Goal: Find specific page/section: Find specific page/section

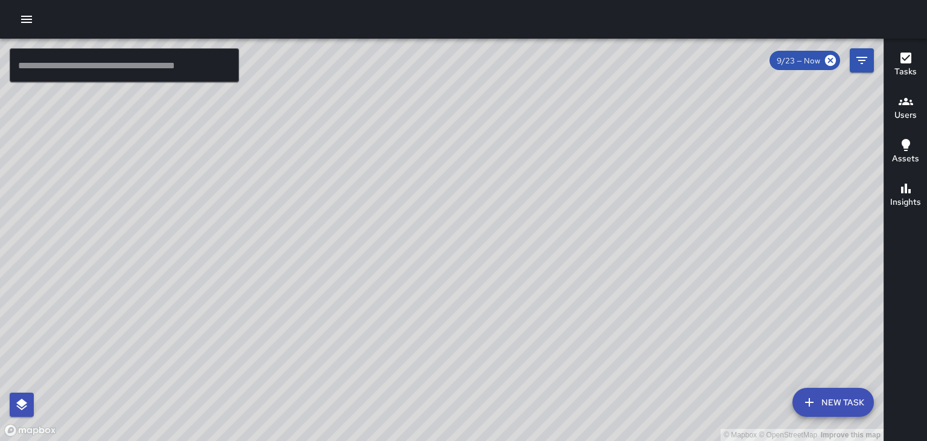
click at [901, 112] on h6 "Users" at bounding box center [906, 115] width 22 height 13
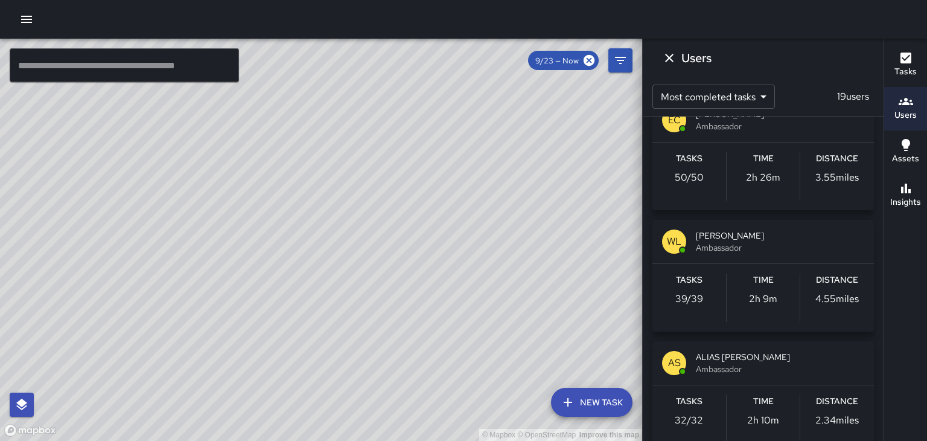
scroll to position [27, 0]
click at [848, 249] on span "Ambassador" at bounding box center [780, 249] width 168 height 12
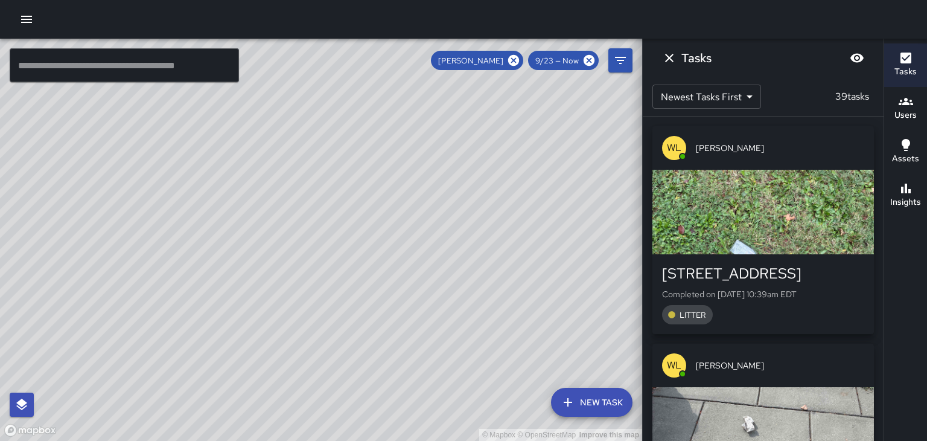
scroll to position [0, 0]
click at [866, 225] on div "button" at bounding box center [764, 212] width 222 height 85
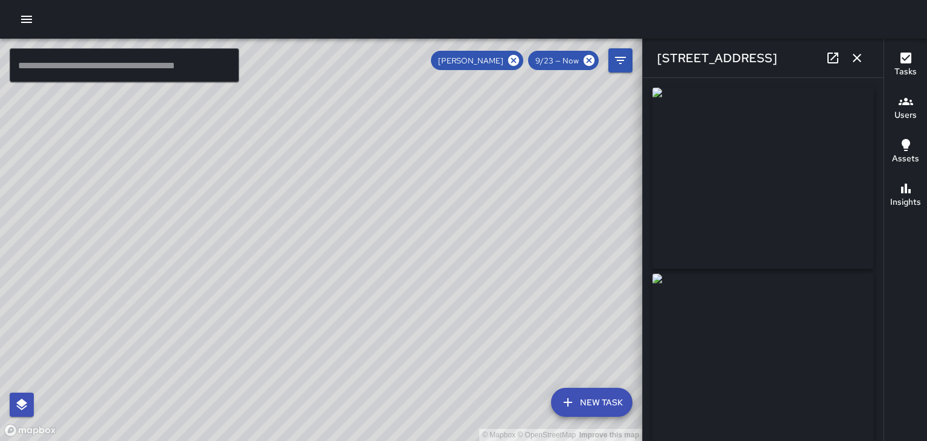
type input "**********"
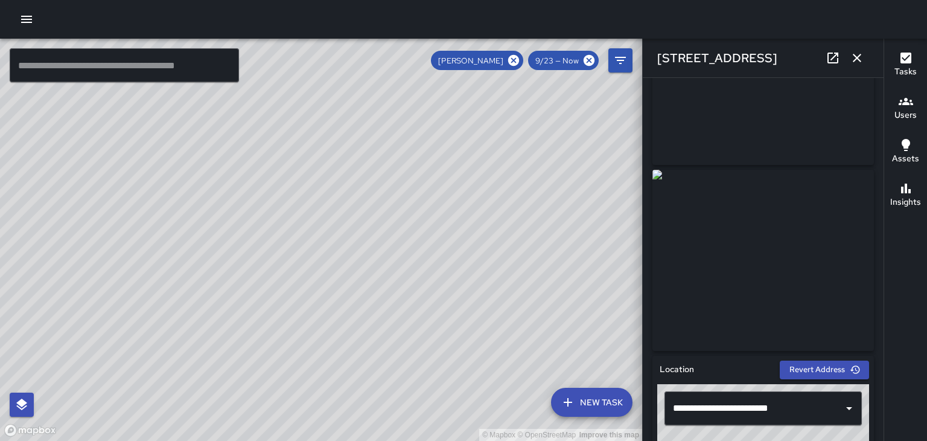
scroll to position [103, 0]
click at [860, 66] on button "button" at bounding box center [857, 58] width 24 height 24
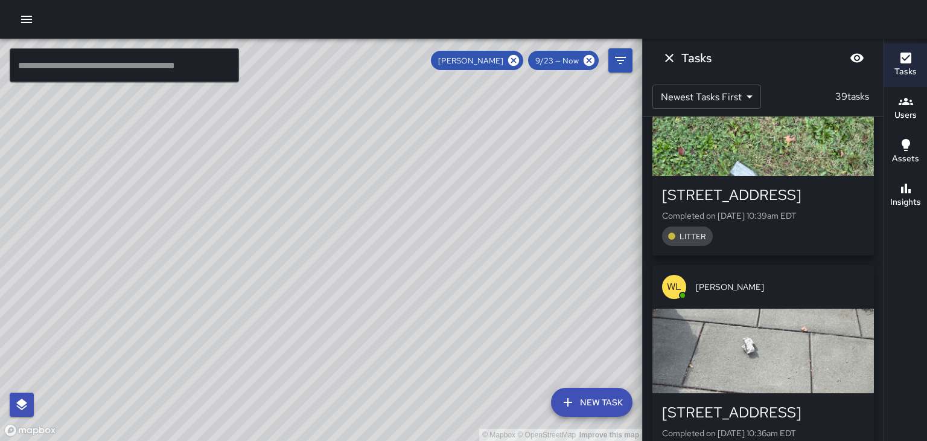
scroll to position [127, 0]
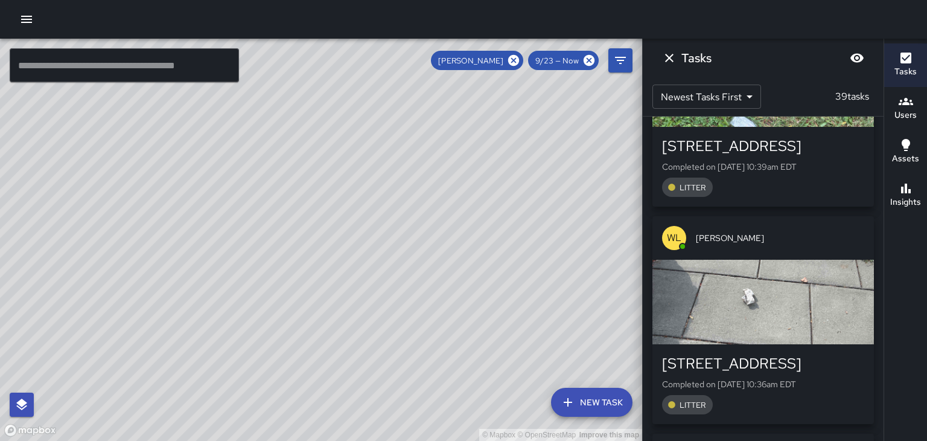
click at [827, 237] on span "[PERSON_NAME]" at bounding box center [780, 238] width 168 height 12
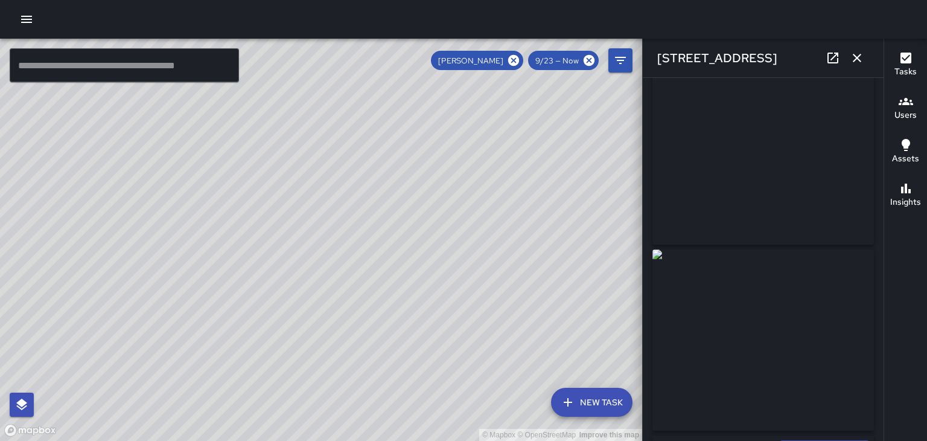
scroll to position [0, 0]
click at [864, 66] on button "button" at bounding box center [857, 58] width 24 height 24
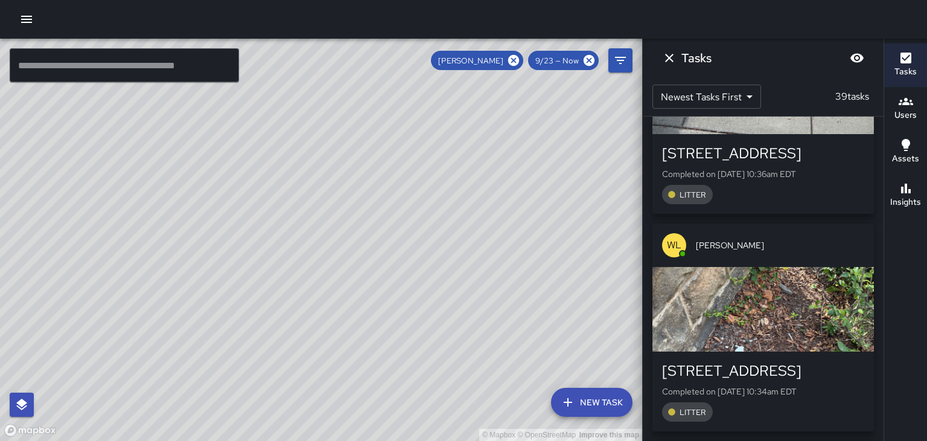
scroll to position [340, 0]
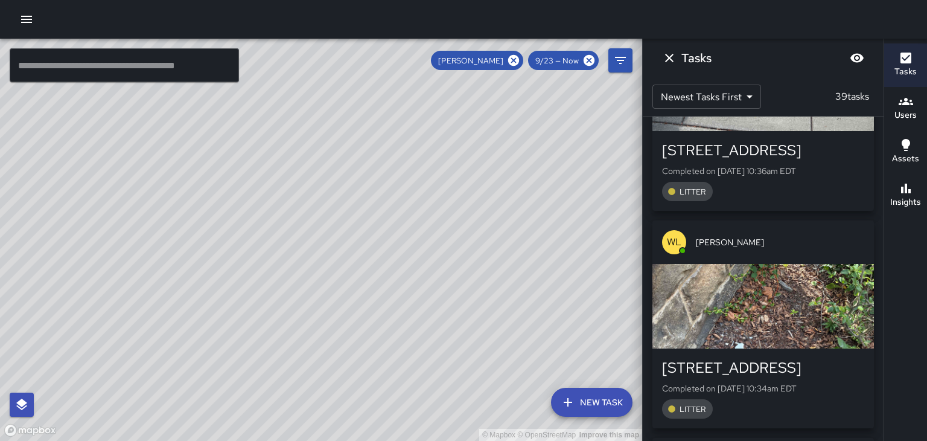
click at [806, 254] on div "[PERSON_NAME]" at bounding box center [764, 241] width 222 height 43
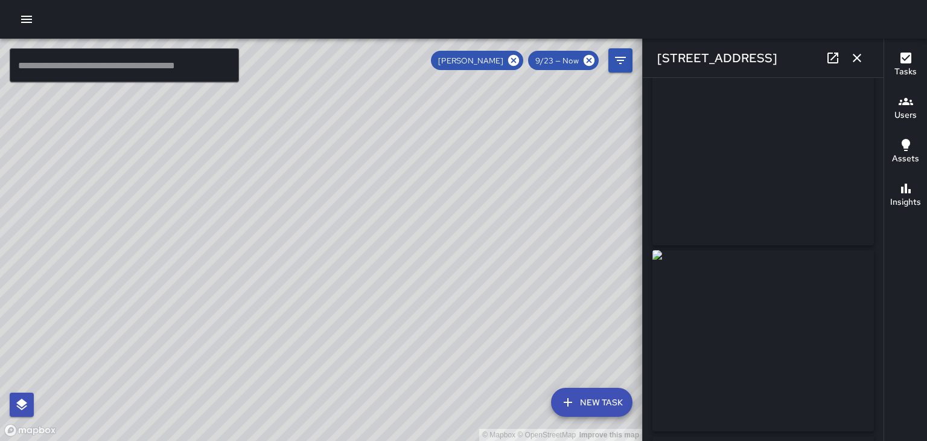
scroll to position [0, 0]
click at [855, 68] on button "button" at bounding box center [857, 58] width 24 height 24
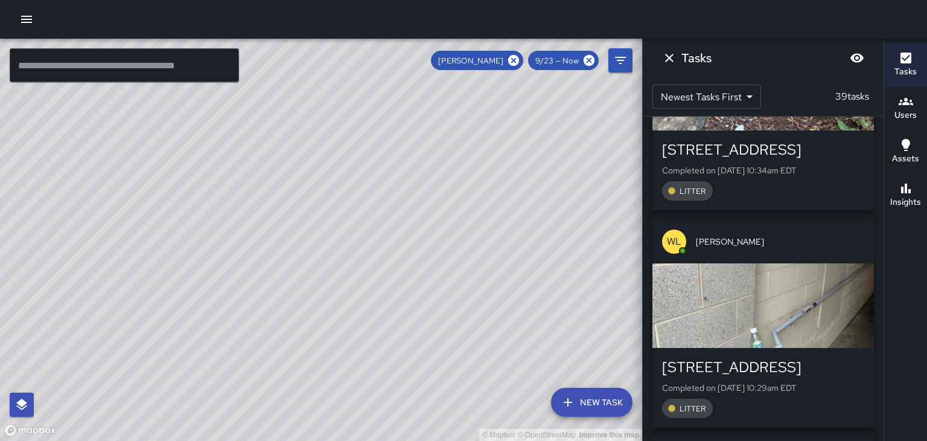
scroll to position [582, 0]
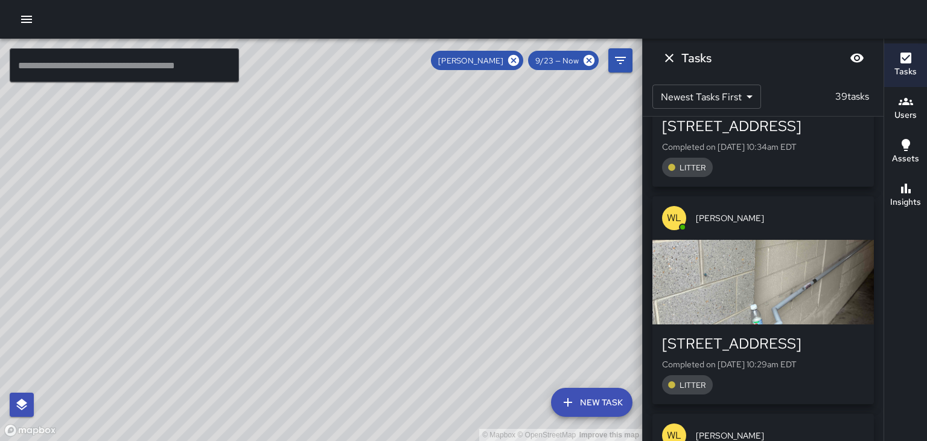
click at [803, 270] on div "button" at bounding box center [764, 282] width 222 height 85
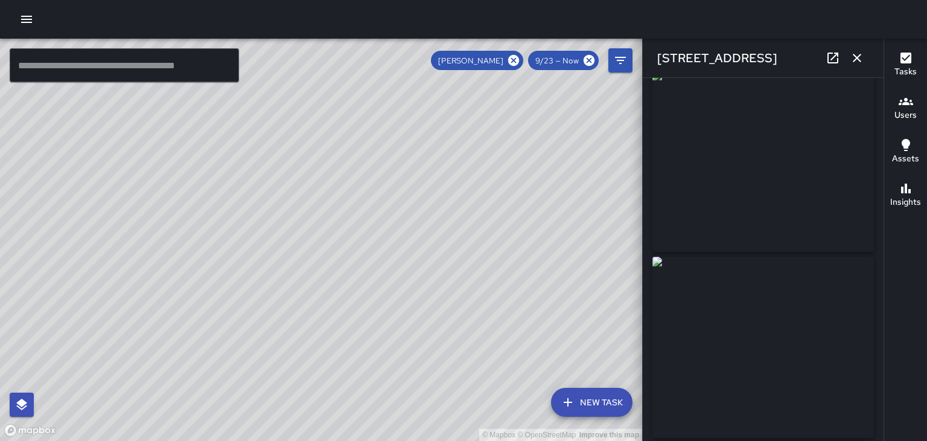
scroll to position [16, 0]
click at [864, 64] on button "button" at bounding box center [857, 58] width 24 height 24
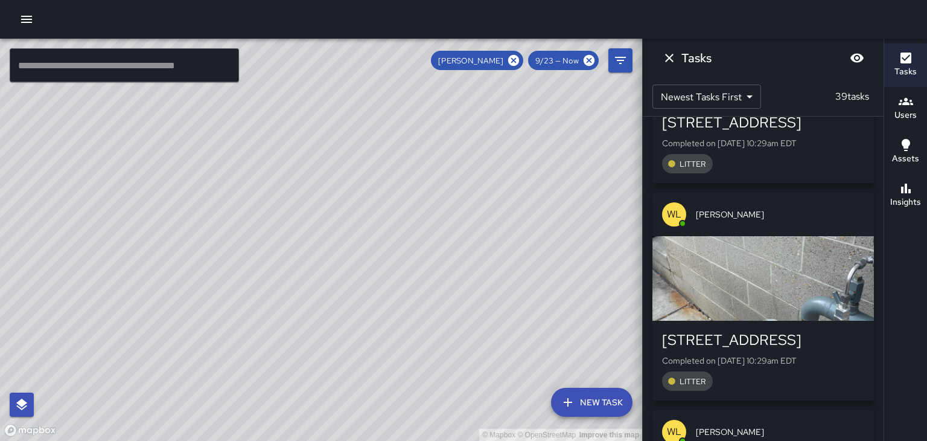
scroll to position [807, 0]
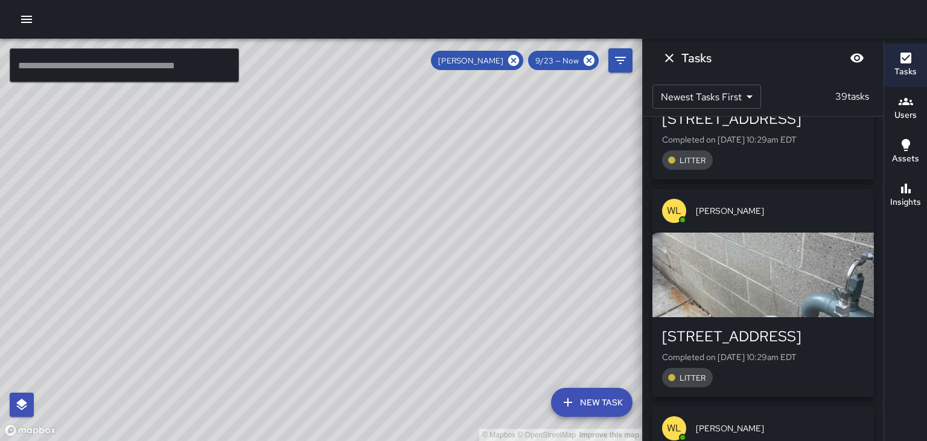
click at [817, 218] on div "[PERSON_NAME]" at bounding box center [764, 210] width 222 height 43
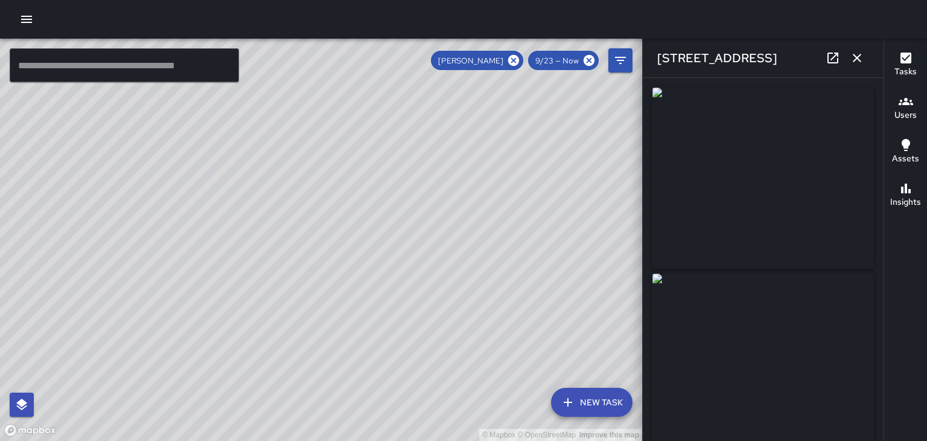
type input "**********"
click at [865, 53] on button "button" at bounding box center [857, 58] width 24 height 24
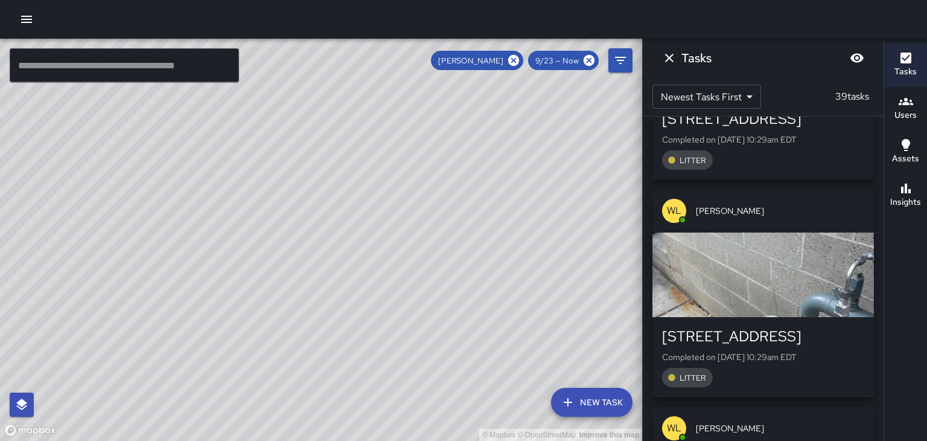
click at [263, 191] on div "© Mapbox © OpenStreetMap Improve this map" at bounding box center [321, 240] width 642 height 402
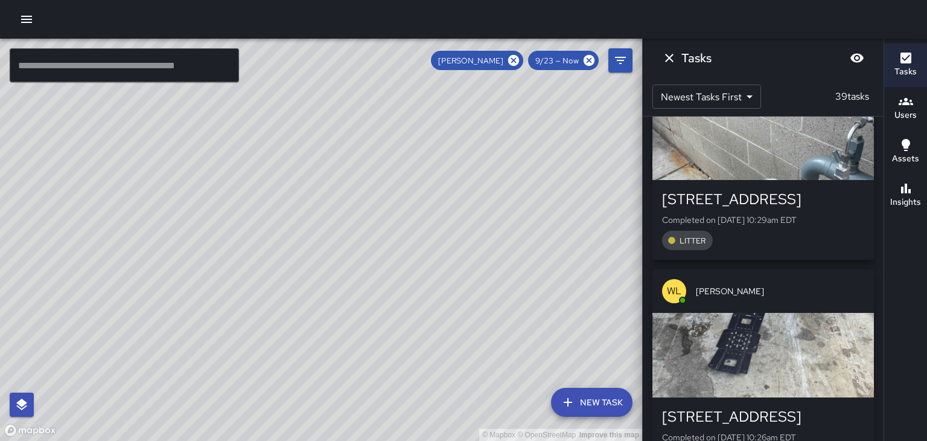
scroll to position [947, 0]
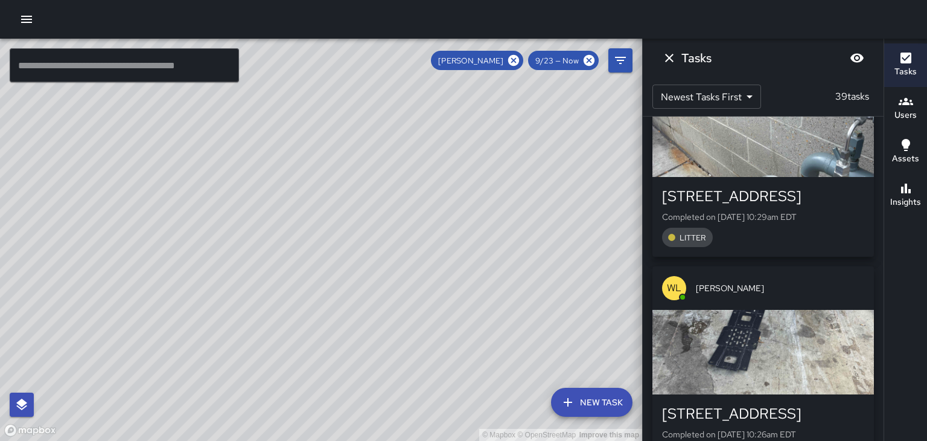
click at [843, 294] on div "[PERSON_NAME]" at bounding box center [764, 287] width 222 height 43
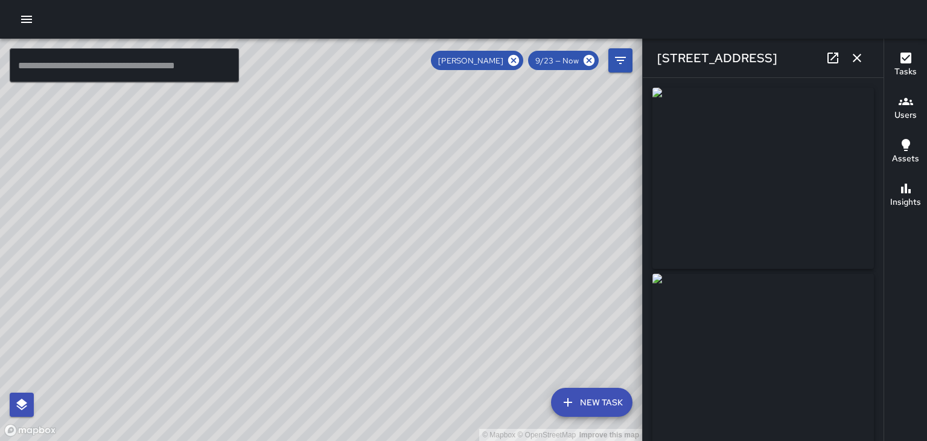
click at [863, 58] on icon "button" at bounding box center [857, 58] width 14 height 14
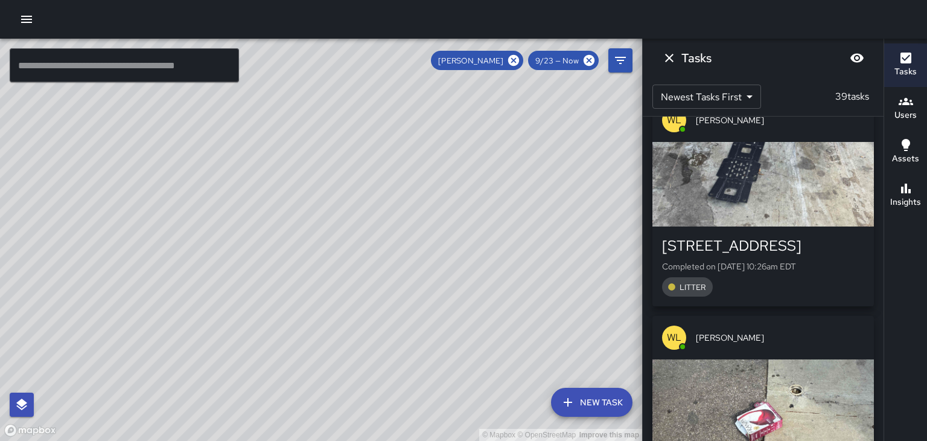
scroll to position [1117, 0]
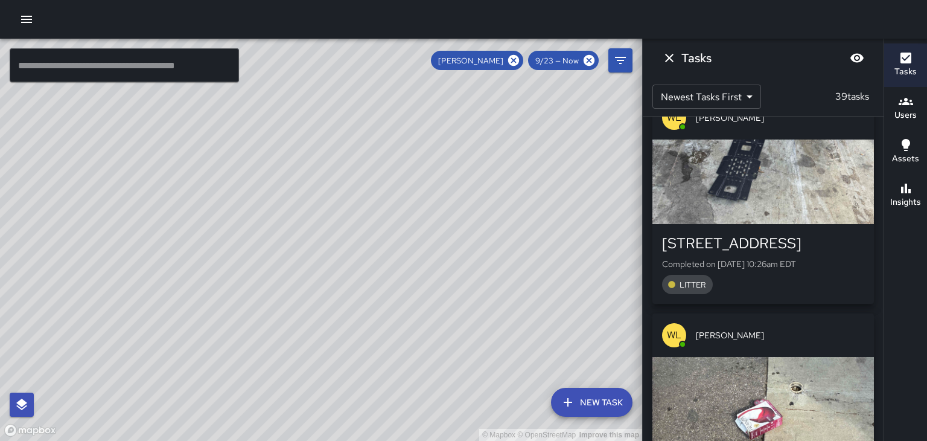
click at [819, 337] on span "[PERSON_NAME]" at bounding box center [780, 335] width 168 height 12
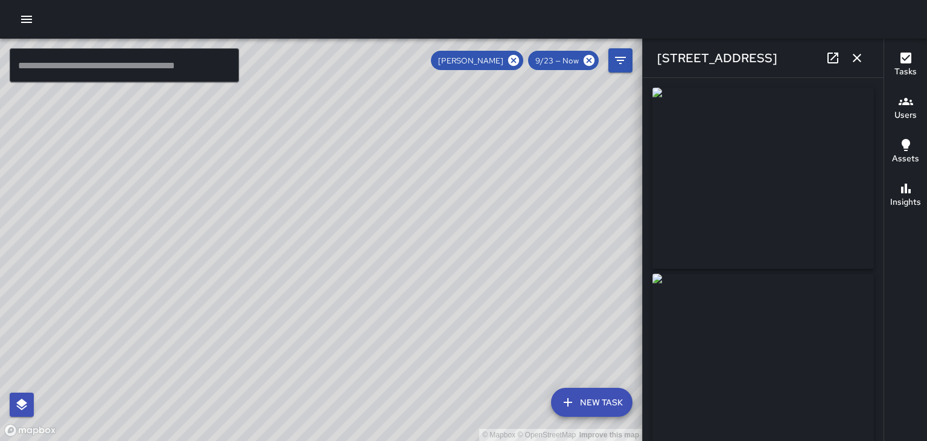
type input "**********"
click at [862, 69] on div "[STREET_ADDRESS]" at bounding box center [763, 58] width 241 height 39
click at [860, 62] on icon "button" at bounding box center [857, 58] width 14 height 14
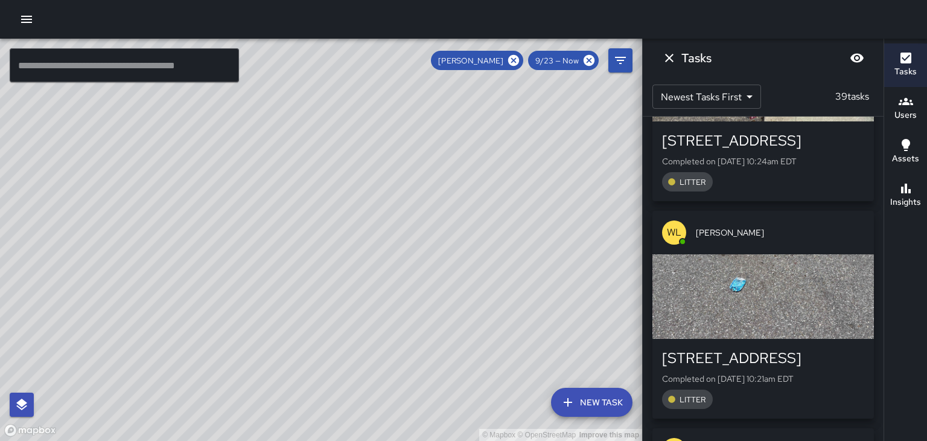
scroll to position [1439, 0]
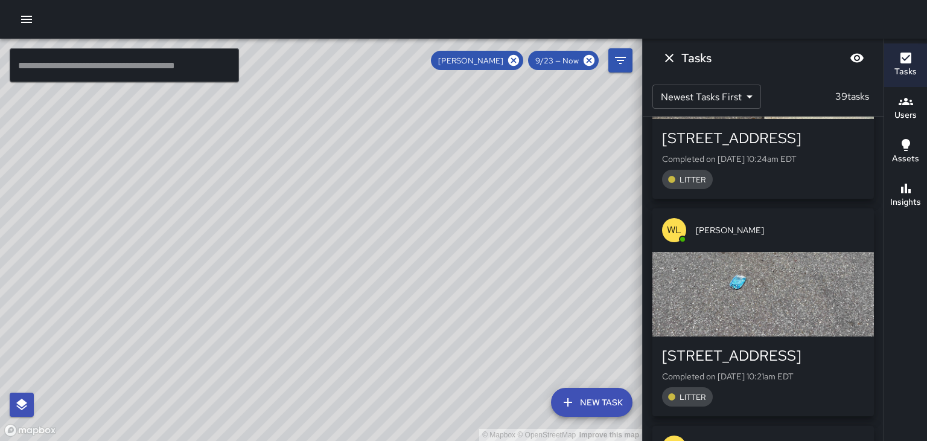
click at [854, 237] on div "[PERSON_NAME]" at bounding box center [764, 229] width 222 height 43
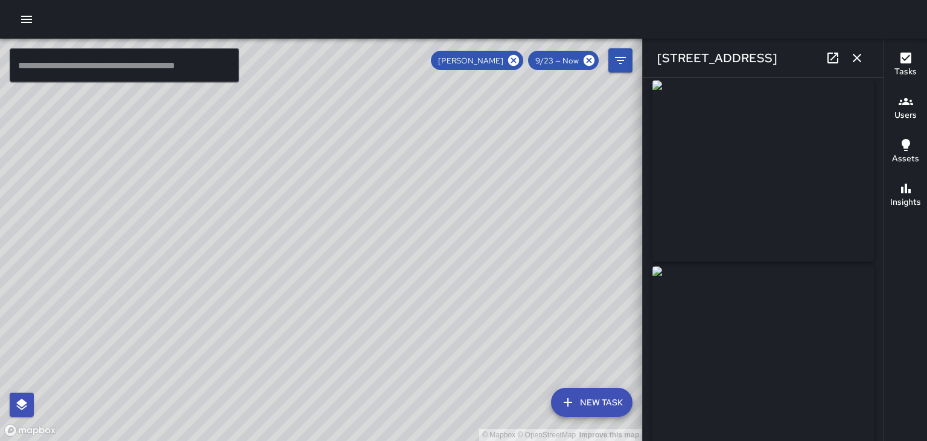
scroll to position [0, 0]
click at [857, 58] on icon "button" at bounding box center [857, 58] width 8 height 8
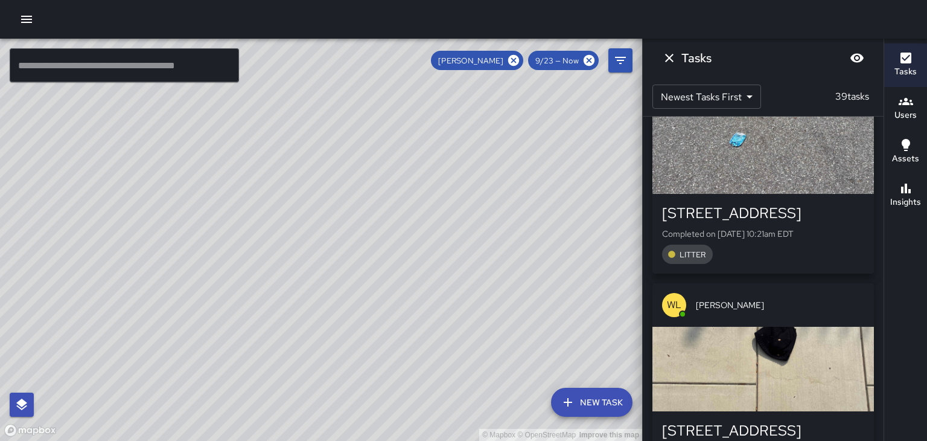
scroll to position [1583, 0]
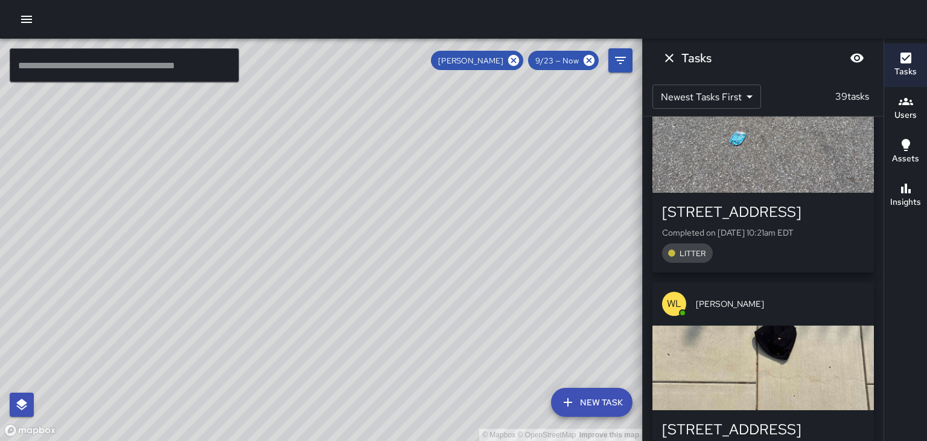
click at [848, 303] on span "[PERSON_NAME]" at bounding box center [780, 304] width 168 height 12
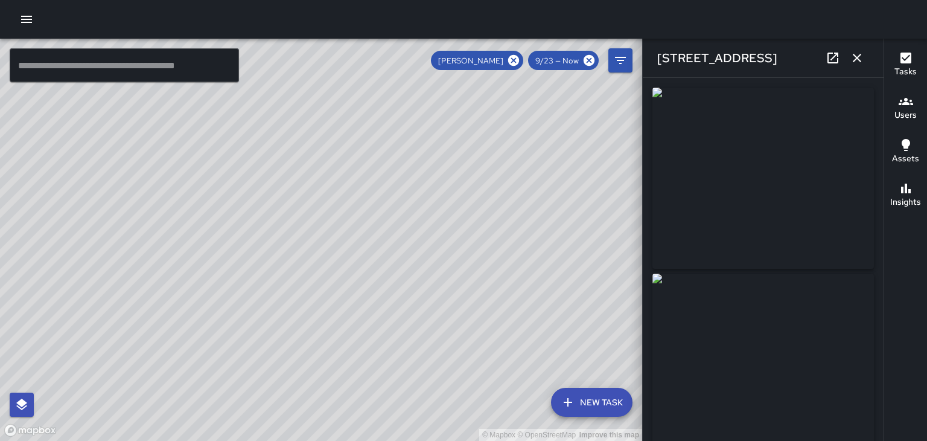
type input "**********"
click at [856, 61] on icon "button" at bounding box center [857, 58] width 14 height 14
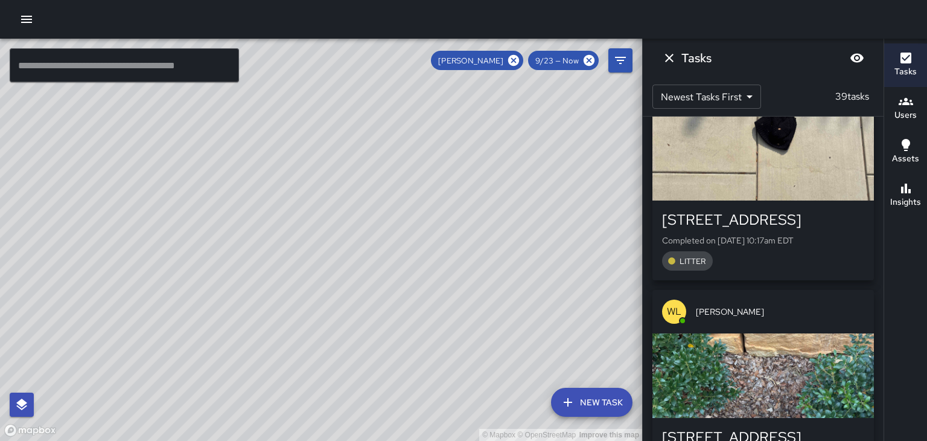
scroll to position [1798, 0]
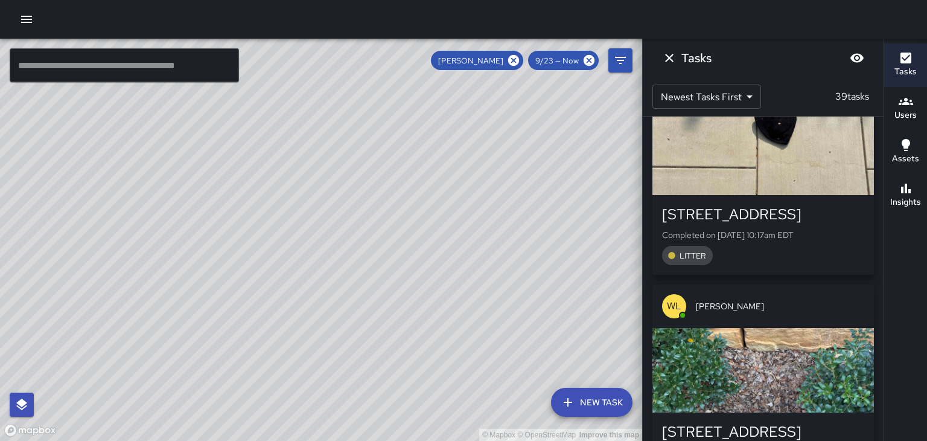
click at [849, 312] on div "[PERSON_NAME]" at bounding box center [764, 305] width 222 height 43
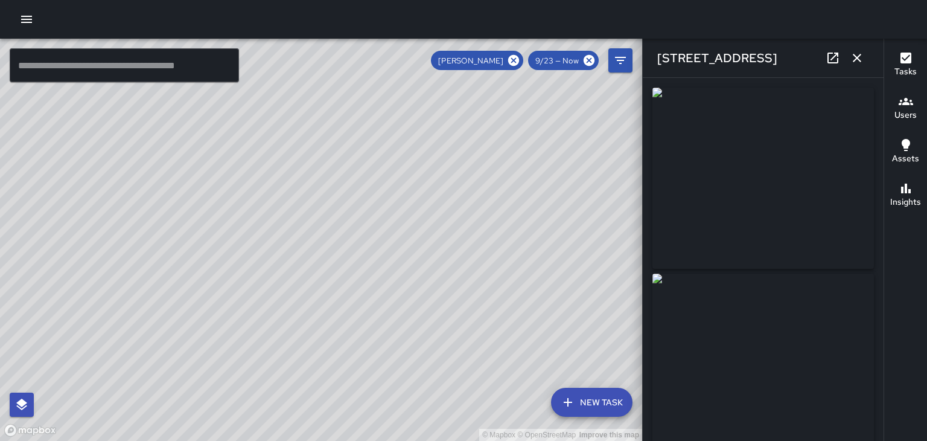
type input "**********"
click at [867, 68] on div "[STREET_ADDRESS]" at bounding box center [763, 58] width 241 height 39
click at [860, 63] on icon "button" at bounding box center [857, 58] width 14 height 14
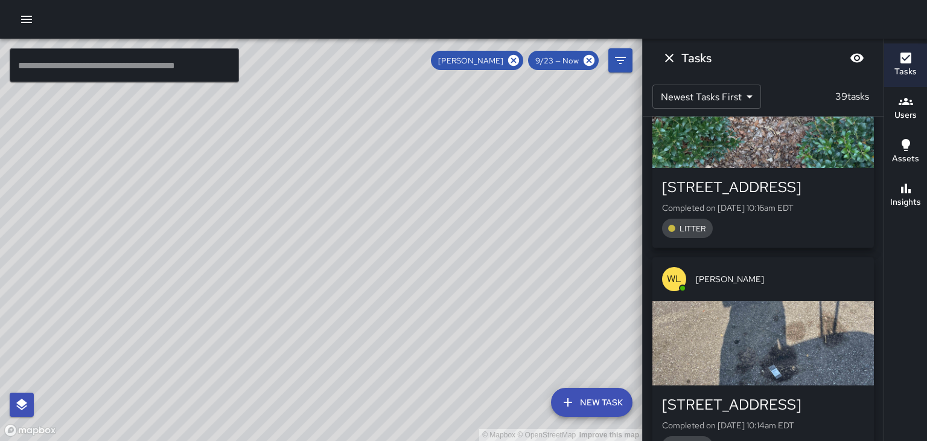
scroll to position [2045, 0]
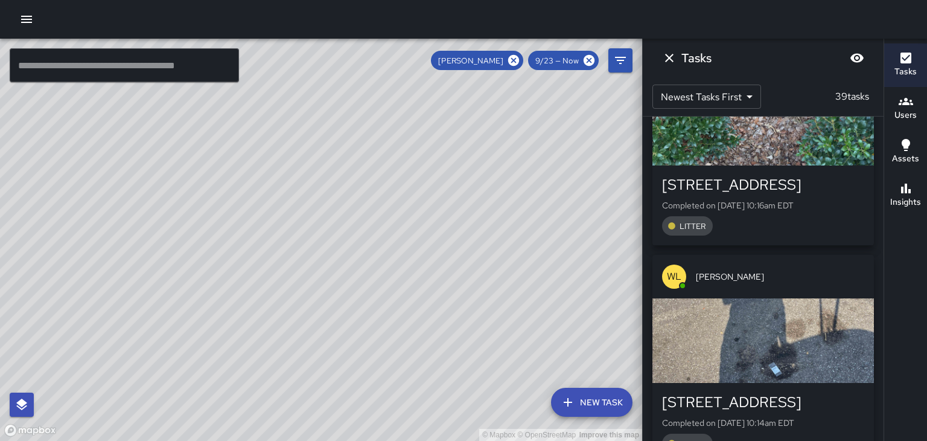
click at [837, 277] on span "[PERSON_NAME]" at bounding box center [780, 276] width 168 height 12
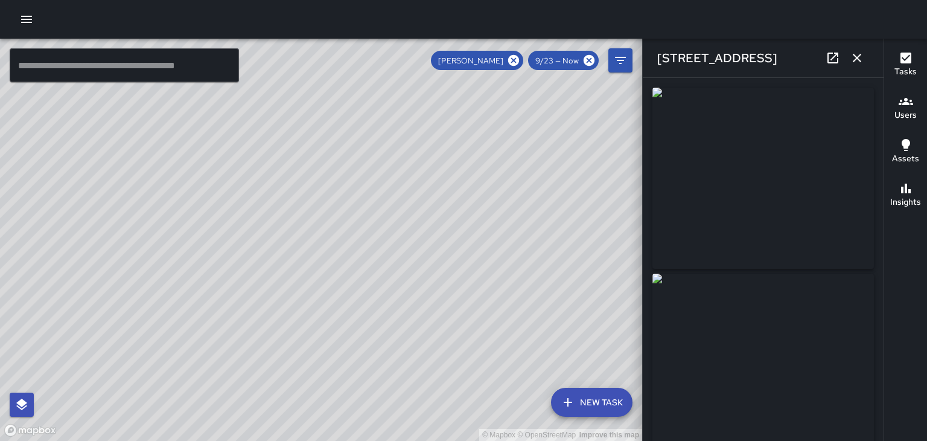
type input "**********"
click at [866, 60] on button "button" at bounding box center [857, 58] width 24 height 24
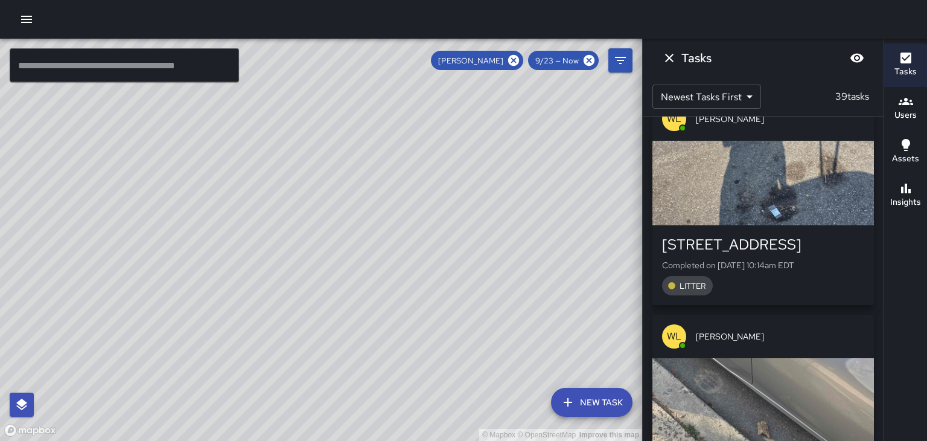
scroll to position [2203, 0]
click at [828, 344] on div "[PERSON_NAME]" at bounding box center [764, 334] width 222 height 43
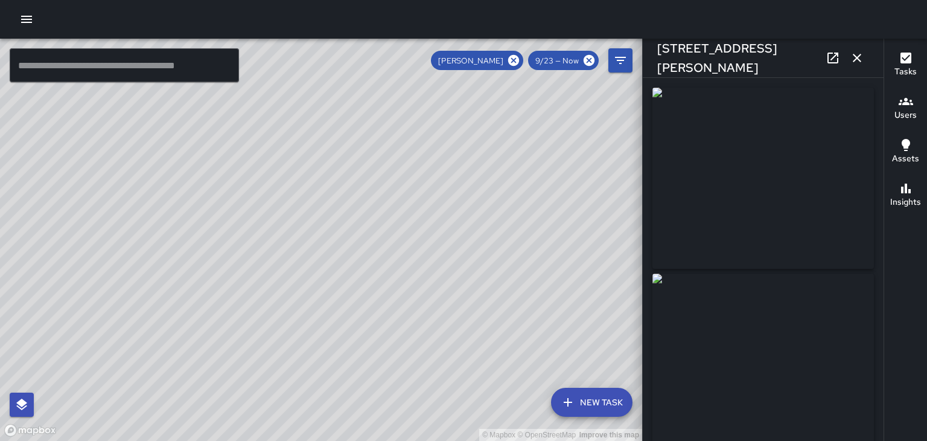
type input "**********"
click at [857, 58] on icon "button" at bounding box center [857, 58] width 8 height 8
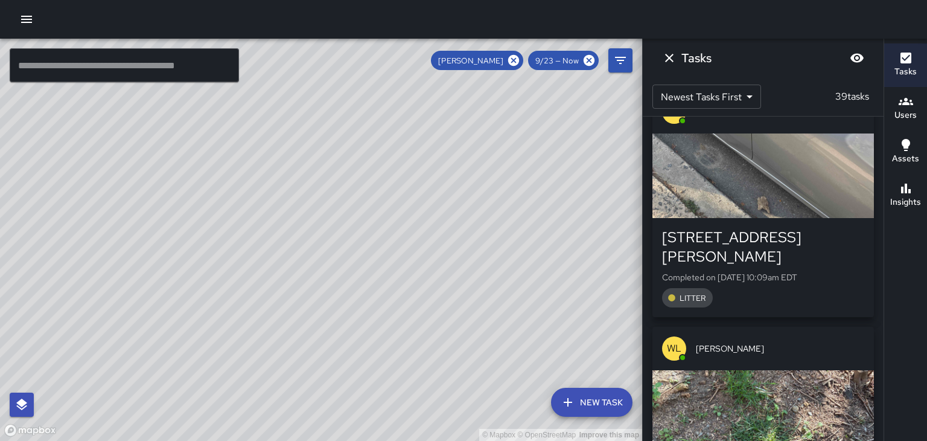
scroll to position [2427, 0]
click at [819, 326] on div "[PERSON_NAME]" at bounding box center [764, 347] width 222 height 43
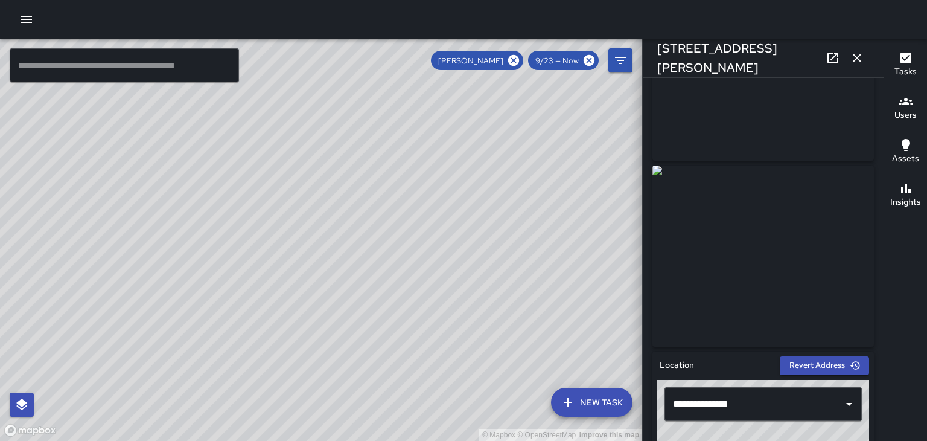
scroll to position [113, 0]
